Goal: Task Accomplishment & Management: Manage account settings

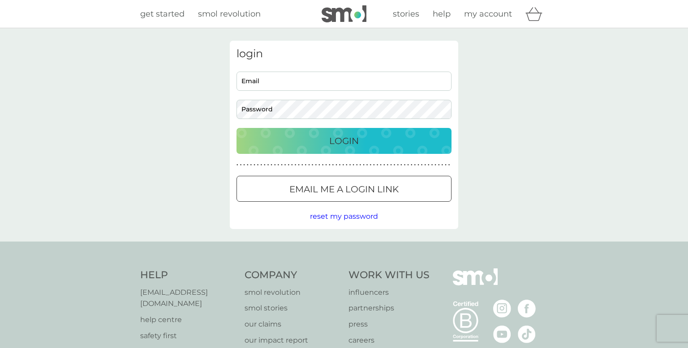
click at [327, 74] on input "Email" at bounding box center [343, 81] width 215 height 19
type input "[EMAIL_ADDRESS][DOMAIN_NAME]"
click at [236, 128] on button "Login" at bounding box center [343, 141] width 215 height 26
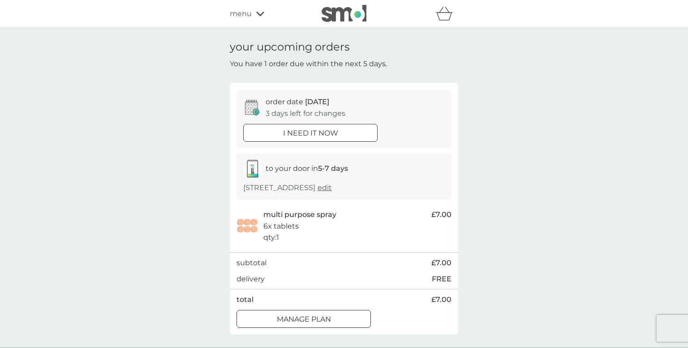
click at [307, 319] on div at bounding box center [303, 319] width 32 height 9
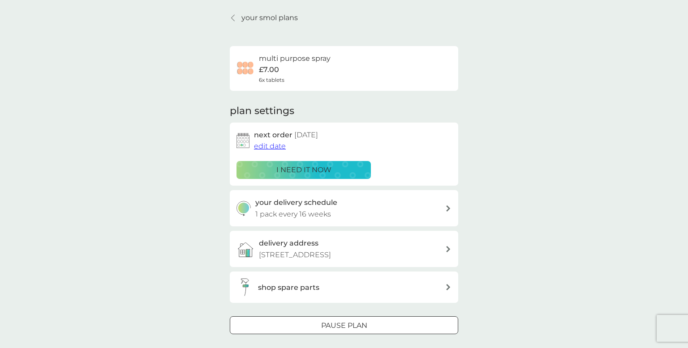
scroll to position [33, 0]
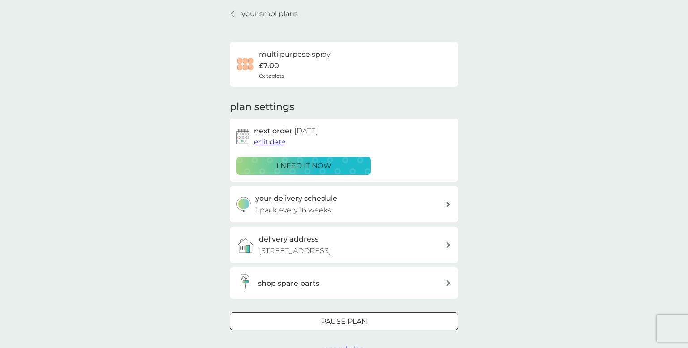
click at [448, 205] on icon at bounding box center [448, 204] width 4 height 6
select select "112"
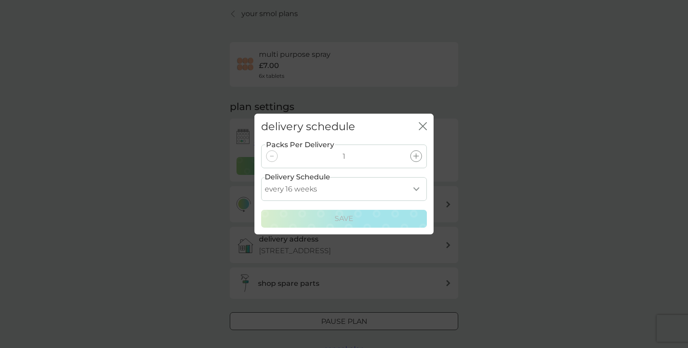
click at [415, 186] on select "every 1 week every 2 weeks every 3 weeks every 4 weeks every 5 weeks every 6 we…" at bounding box center [344, 189] width 166 height 24
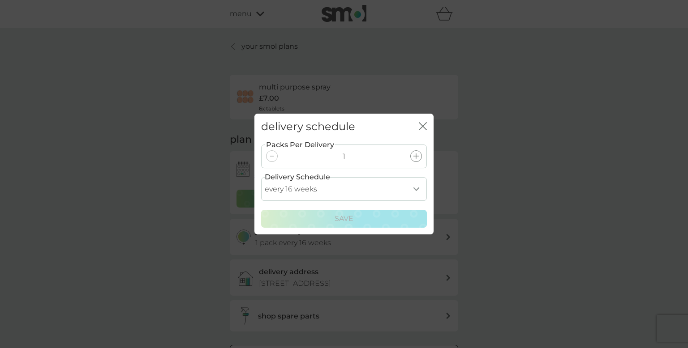
click at [421, 125] on icon "close" at bounding box center [421, 126] width 4 height 7
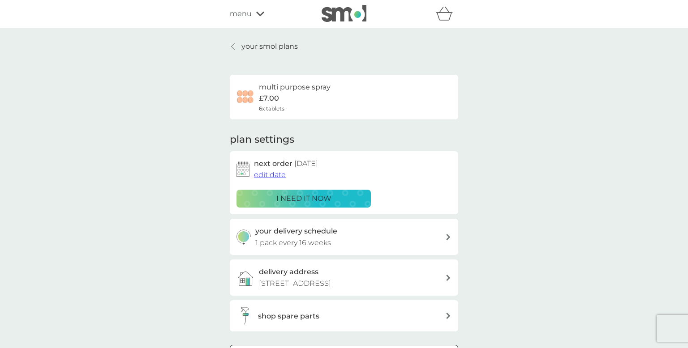
scroll to position [0, 0]
click at [279, 172] on span "edit date" at bounding box center [270, 174] width 32 height 9
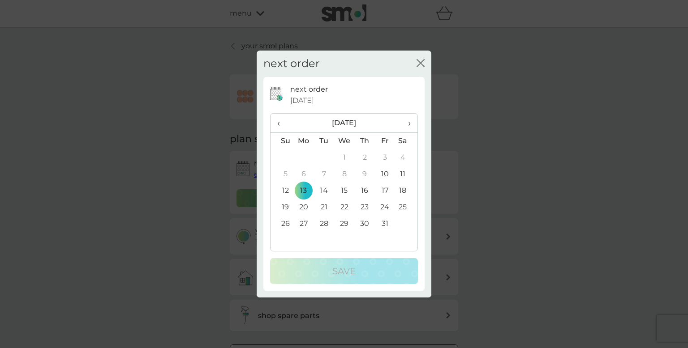
click at [409, 124] on span "›" at bounding box center [406, 123] width 9 height 19
click at [278, 124] on span "‹" at bounding box center [281, 123] width 9 height 19
click at [409, 121] on span "›" at bounding box center [406, 123] width 9 height 19
click at [385, 190] on td "14" at bounding box center [385, 191] width 20 height 17
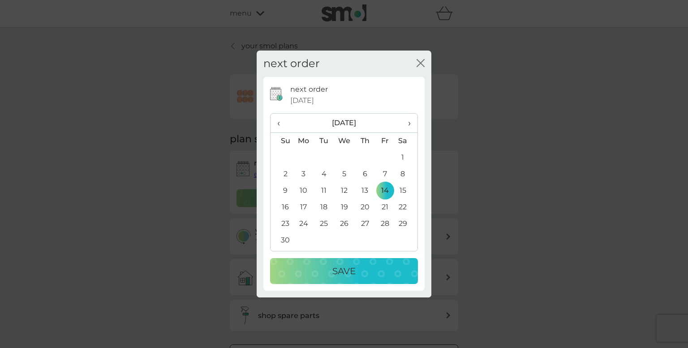
click at [359, 266] on div "Save" at bounding box center [344, 271] width 130 height 14
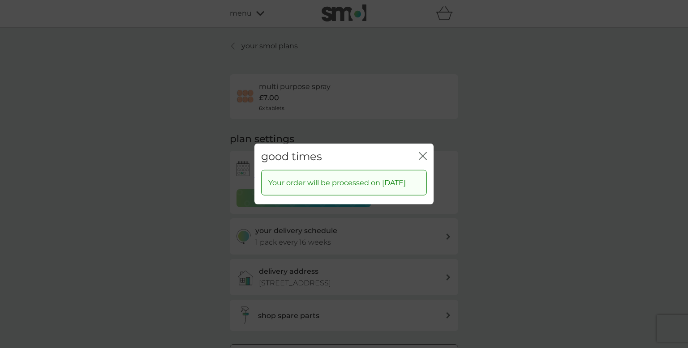
click at [421, 153] on icon "close" at bounding box center [421, 156] width 4 height 7
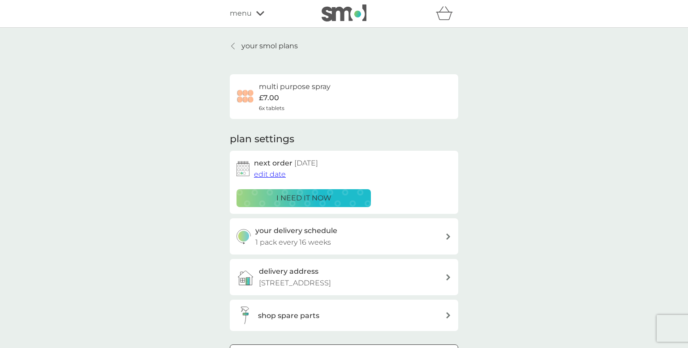
click at [261, 43] on p "your smol plans" at bounding box center [269, 46] width 56 height 12
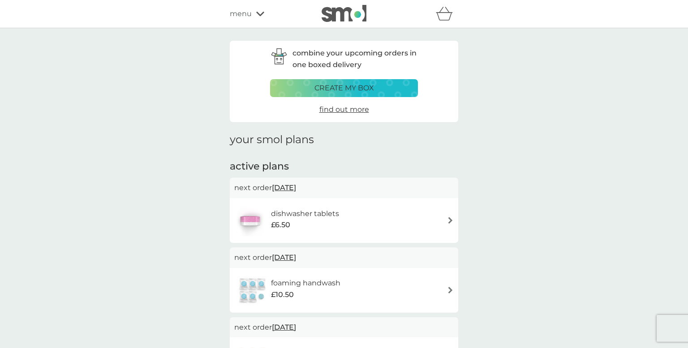
click at [448, 220] on img at bounding box center [450, 220] width 7 height 7
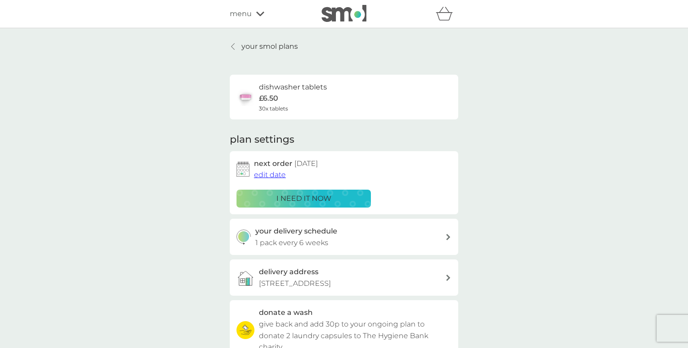
click at [276, 173] on span "edit date" at bounding box center [270, 175] width 32 height 9
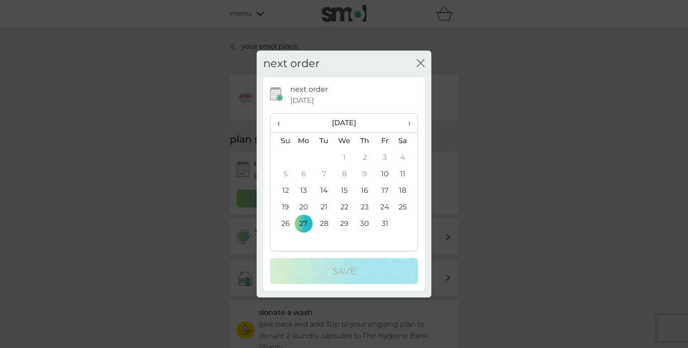
click at [407, 122] on span "›" at bounding box center [406, 123] width 9 height 19
click at [385, 223] on td "28" at bounding box center [385, 224] width 20 height 17
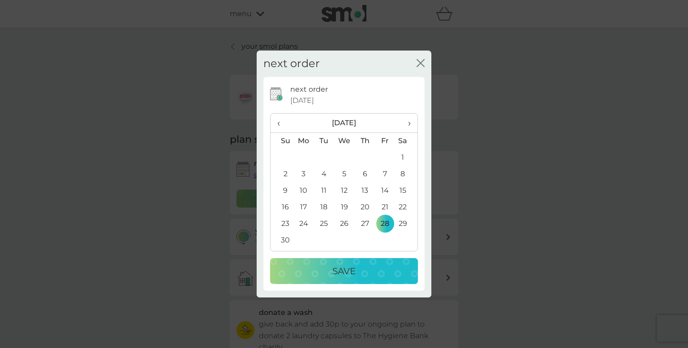
click at [354, 269] on p "Save" at bounding box center [343, 271] width 23 height 14
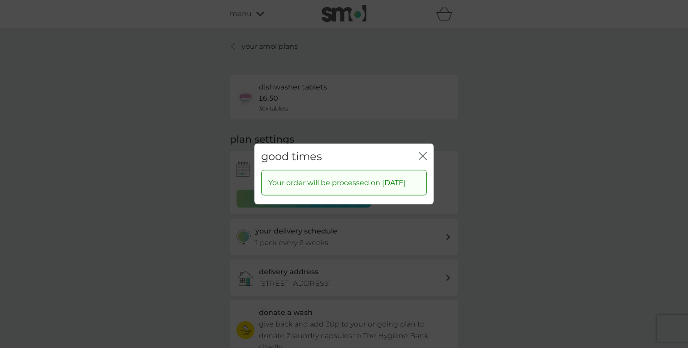
click at [422, 152] on icon "close" at bounding box center [423, 156] width 8 height 8
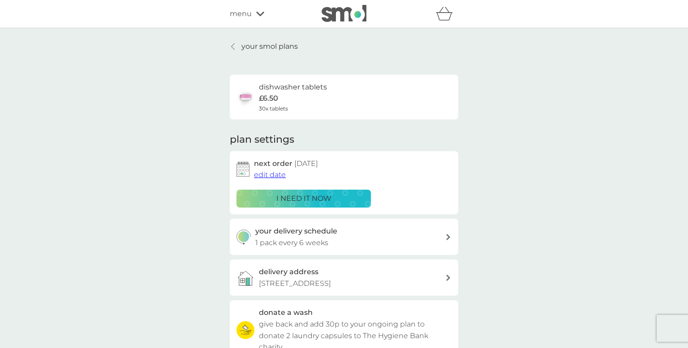
click at [233, 50] on icon at bounding box center [233, 46] width 4 height 7
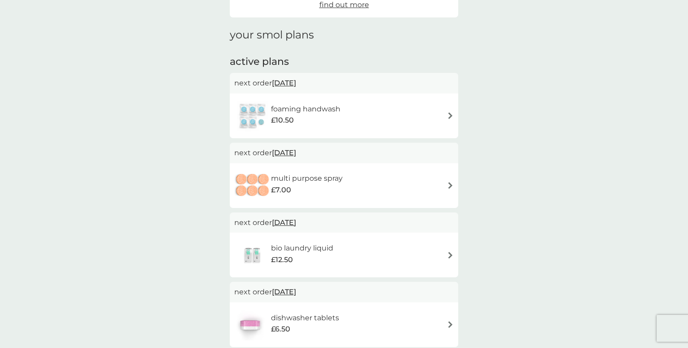
scroll to position [106, 0]
click at [449, 112] on img at bounding box center [450, 114] width 7 height 7
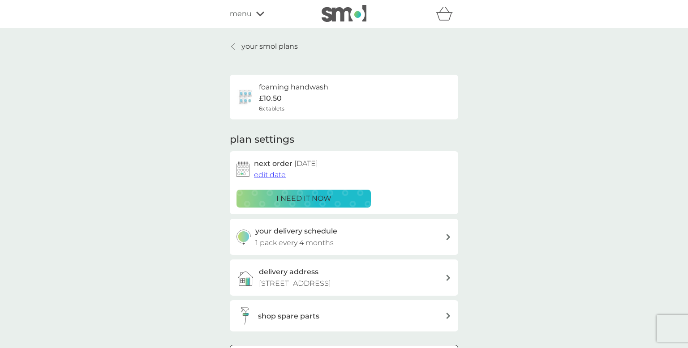
click at [275, 174] on span "edit date" at bounding box center [270, 175] width 32 height 9
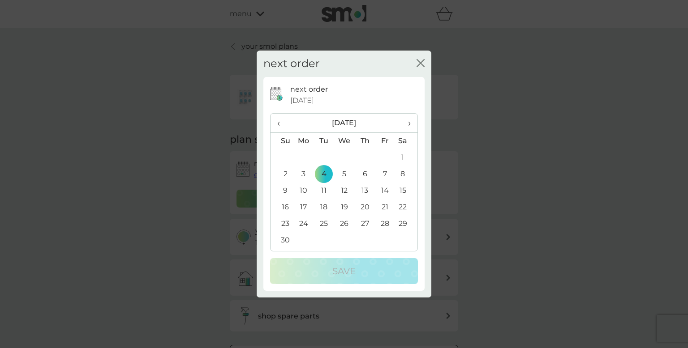
click at [385, 190] on td "14" at bounding box center [385, 191] width 20 height 17
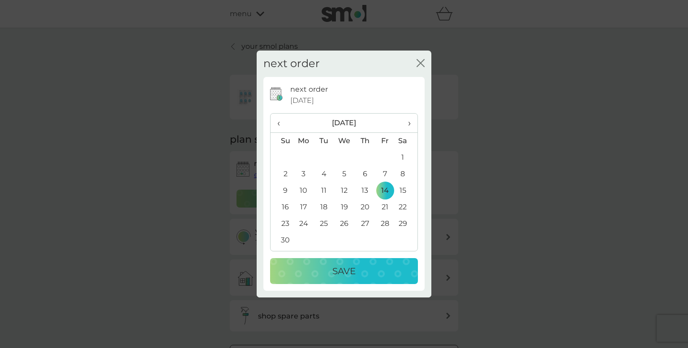
click at [360, 269] on div "Save" at bounding box center [344, 271] width 130 height 14
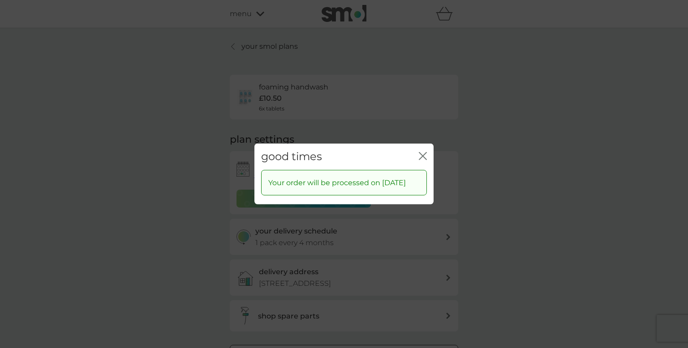
click at [419, 152] on icon "close" at bounding box center [423, 156] width 8 height 8
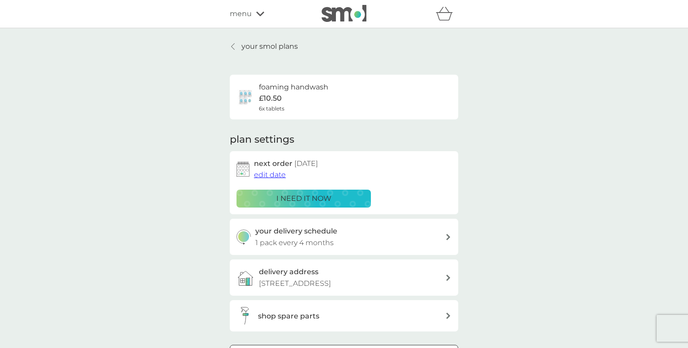
click at [230, 46] on div at bounding box center [233, 46] width 6 height 7
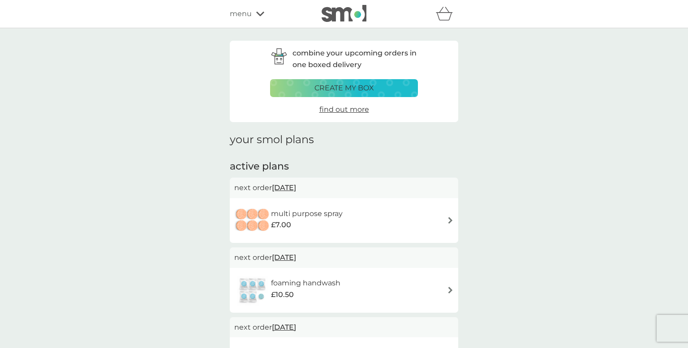
click at [259, 11] on icon at bounding box center [260, 13] width 8 height 5
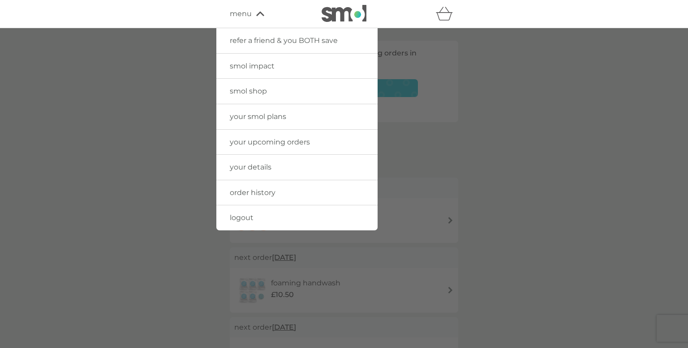
click at [246, 214] on span "logout" at bounding box center [242, 218] width 24 height 9
